Goal: Navigation & Orientation: Find specific page/section

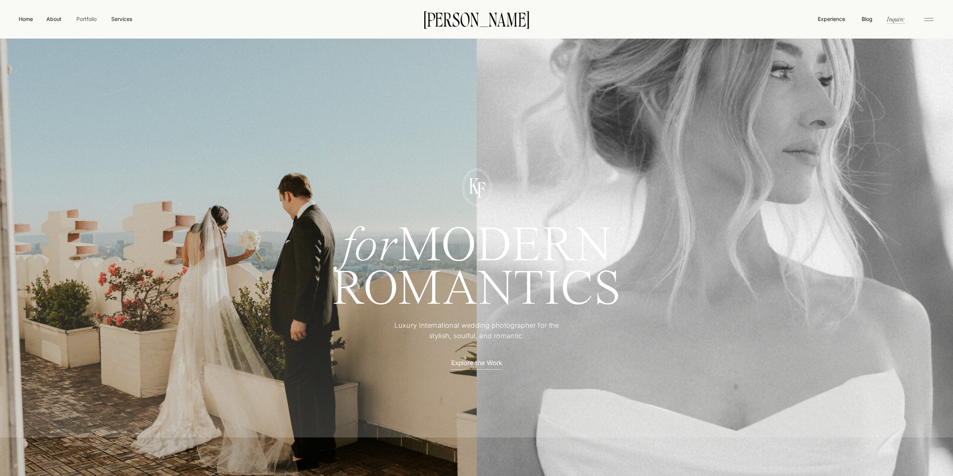
click at [93, 18] on nav "Portfolio" at bounding box center [86, 19] width 27 height 8
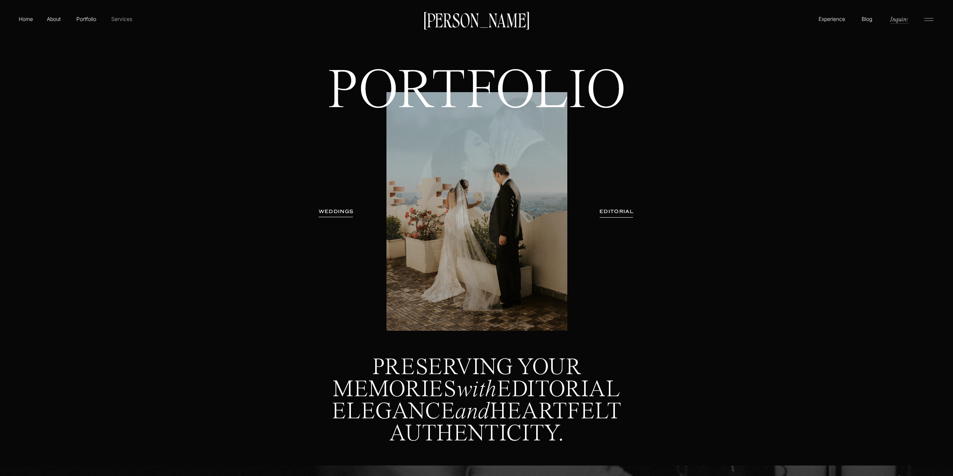
click at [123, 17] on p "Services" at bounding box center [121, 19] width 22 height 8
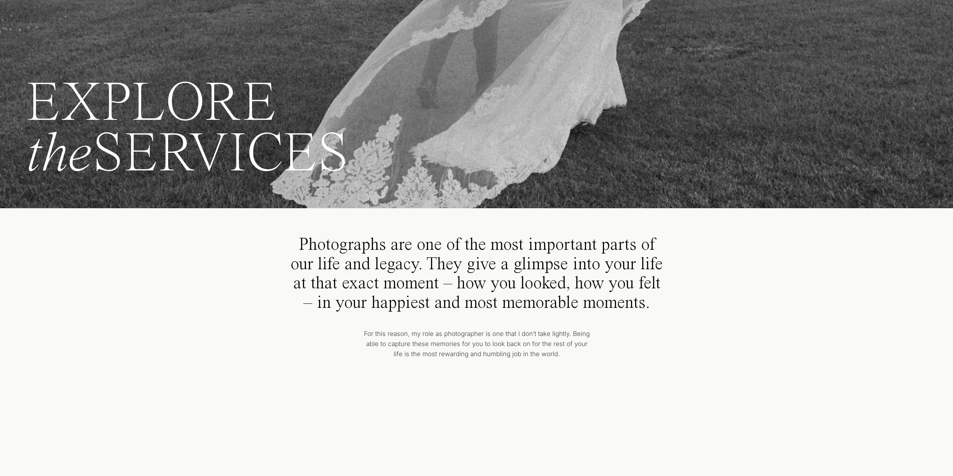
scroll to position [225, 0]
